Goal: Transaction & Acquisition: Book appointment/travel/reservation

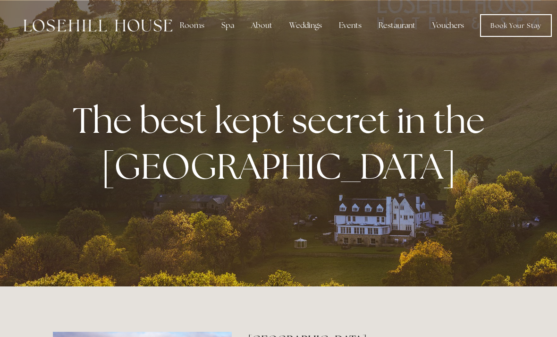
click at [188, 29] on div "Rooms" at bounding box center [192, 25] width 40 height 19
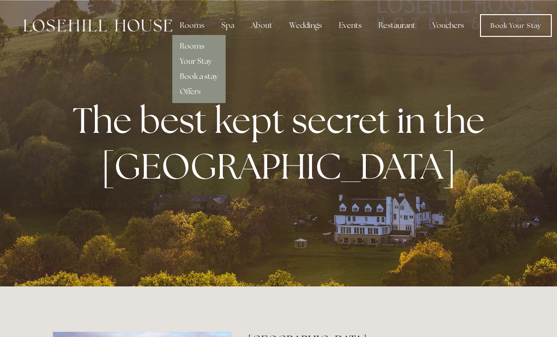
click at [213, 80] on link "Book a stay" at bounding box center [199, 76] width 38 height 10
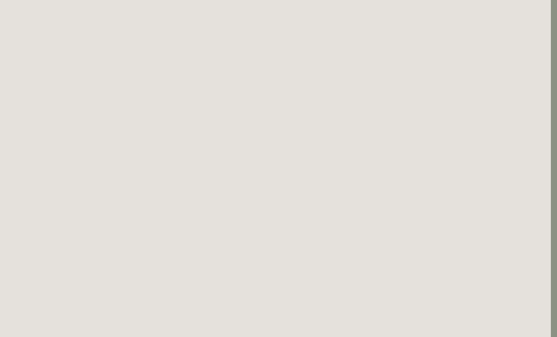
scroll to position [0, 6]
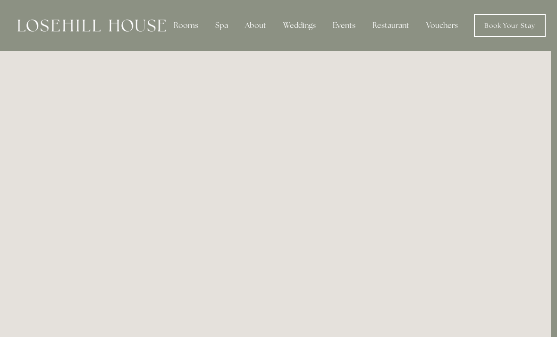
click at [392, 32] on div "Restaurant" at bounding box center [391, 25] width 52 height 19
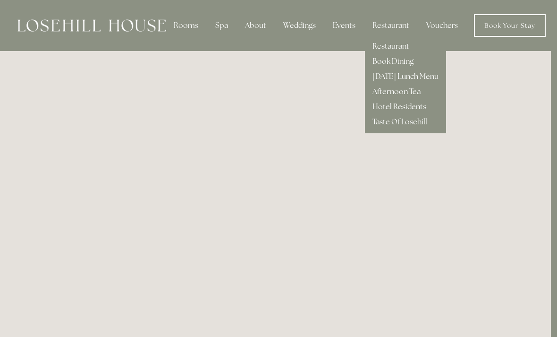
click at [398, 49] on link "Restaurant" at bounding box center [390, 46] width 37 height 10
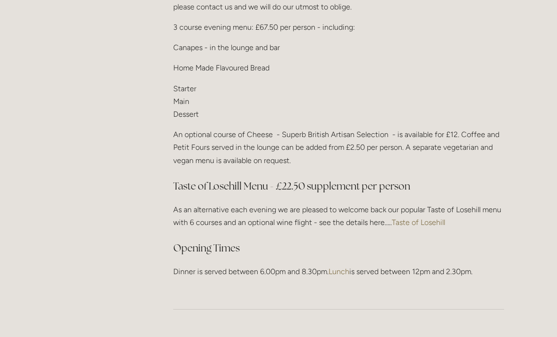
scroll to position [1229, 0]
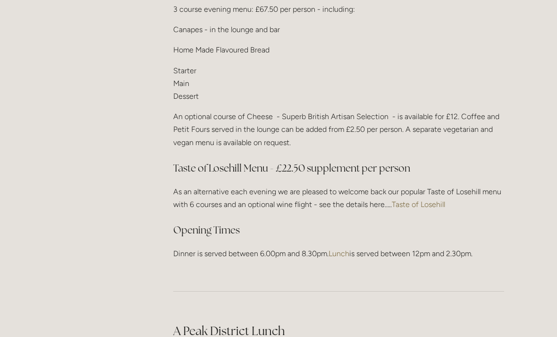
click at [427, 200] on link "Taste of Losehill" at bounding box center [418, 204] width 53 height 9
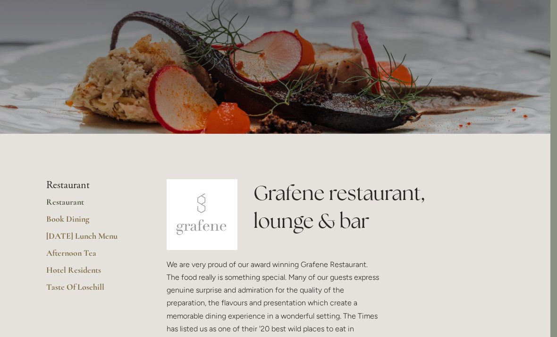
scroll to position [65, 7]
click at [110, 239] on link "[DATE] Lunch Menu" at bounding box center [91, 238] width 90 height 17
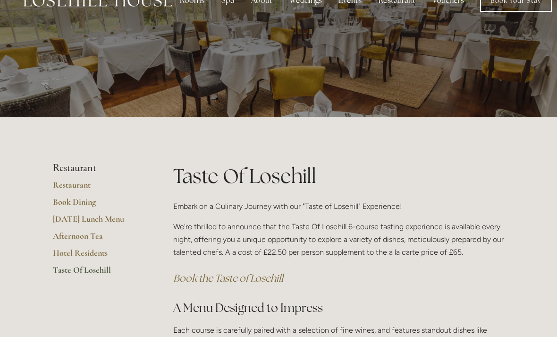
scroll to position [15, 0]
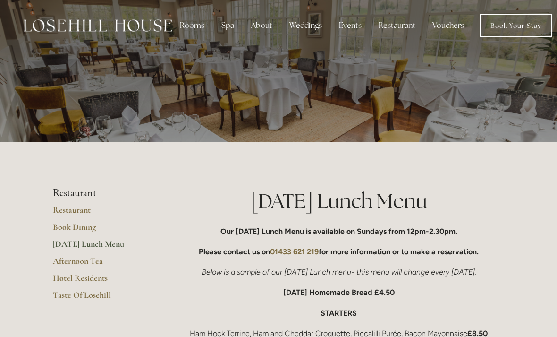
click at [264, 30] on div "About" at bounding box center [262, 25] width 36 height 19
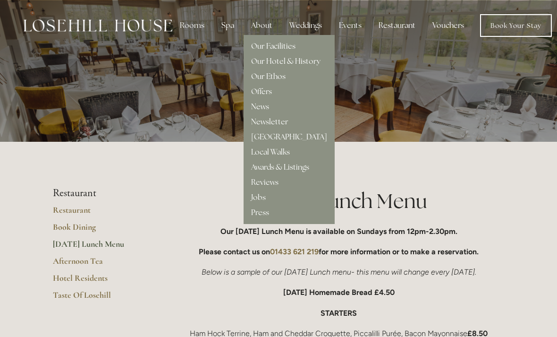
click at [280, 149] on link "Local Walks" at bounding box center [270, 152] width 39 height 10
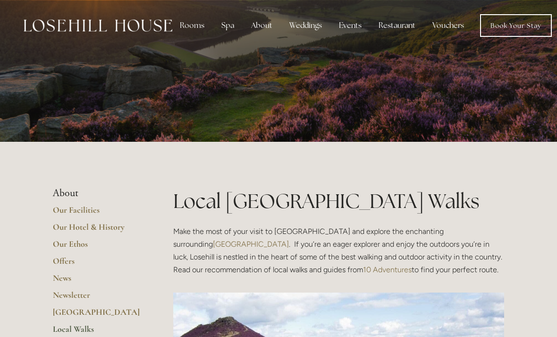
click at [189, 27] on div "Rooms" at bounding box center [192, 25] width 40 height 19
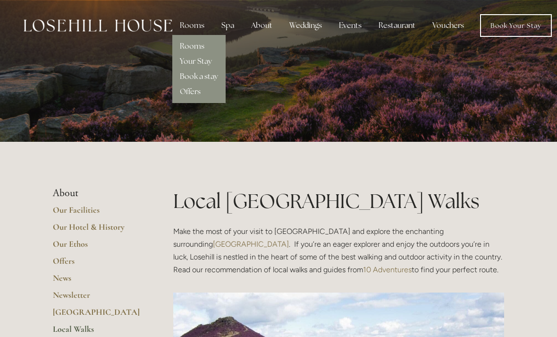
click at [188, 79] on link "Book a stay" at bounding box center [199, 76] width 38 height 10
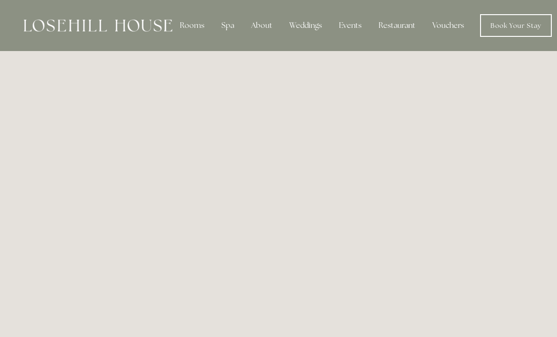
click at [228, 27] on div "Spa" at bounding box center [228, 25] width 28 height 19
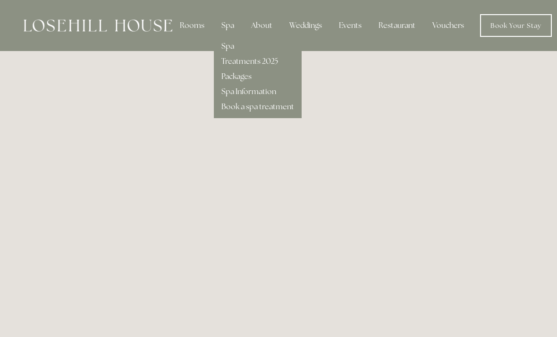
click at [230, 49] on link "Spa" at bounding box center [227, 46] width 13 height 10
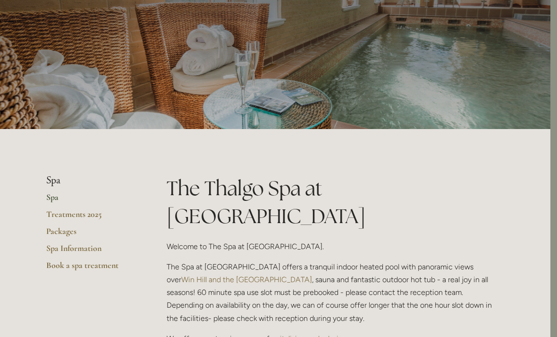
scroll to position [0, 7]
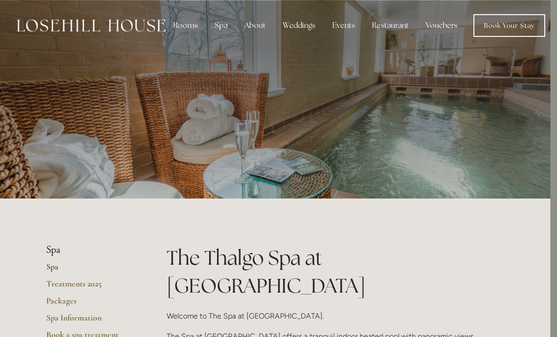
click at [186, 31] on div "Rooms" at bounding box center [186, 25] width 40 height 19
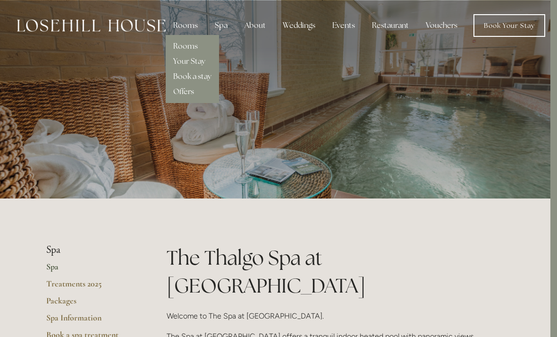
click at [188, 47] on link "Rooms" at bounding box center [185, 46] width 25 height 10
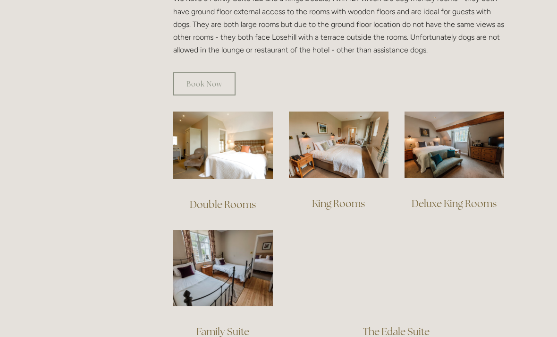
scroll to position [582, 0]
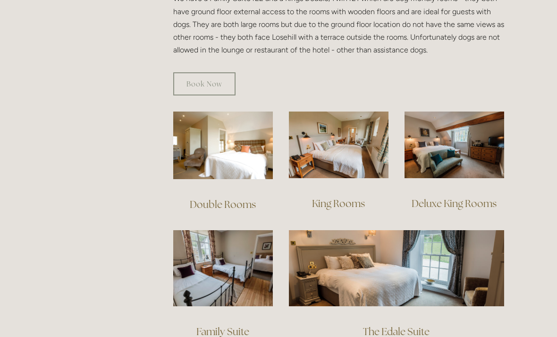
click at [464, 141] on img at bounding box center [455, 144] width 100 height 67
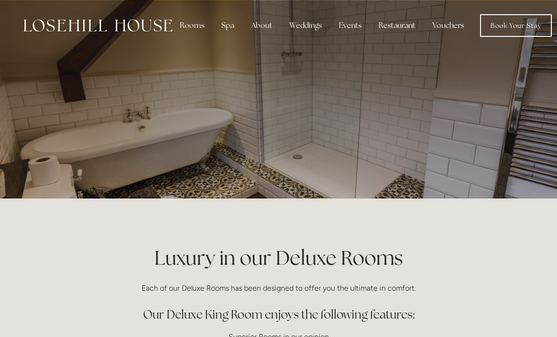
click at [191, 24] on div "Rooms" at bounding box center [192, 25] width 40 height 19
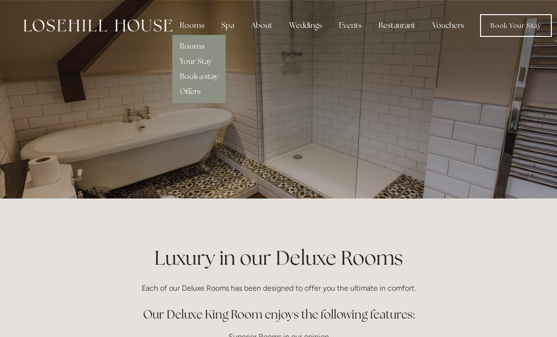
click at [182, 78] on link "Book a stay" at bounding box center [199, 76] width 38 height 10
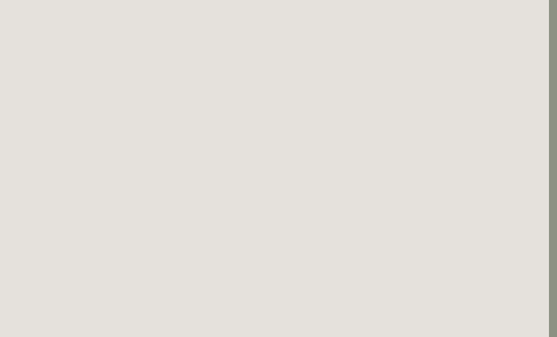
scroll to position [974, 8]
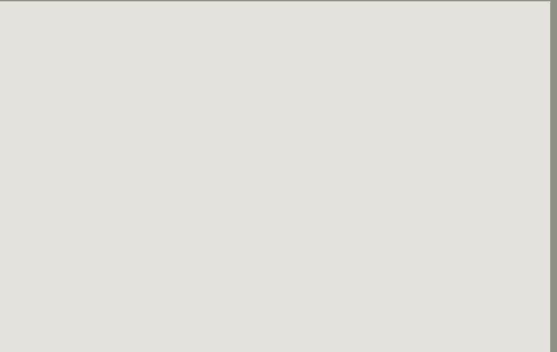
scroll to position [51, 7]
